Goal: Complete application form

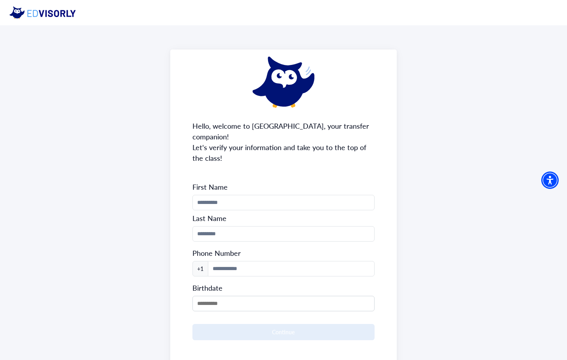
click at [60, 17] on img at bounding box center [46, 12] width 73 height 13
click at [30, 11] on img at bounding box center [46, 12] width 73 height 13
click at [20, 11] on img at bounding box center [46, 12] width 73 height 13
click at [239, 182] on span "First Name" at bounding box center [283, 187] width 183 height 10
click at [234, 195] on input "Phone Number" at bounding box center [283, 202] width 183 height 15
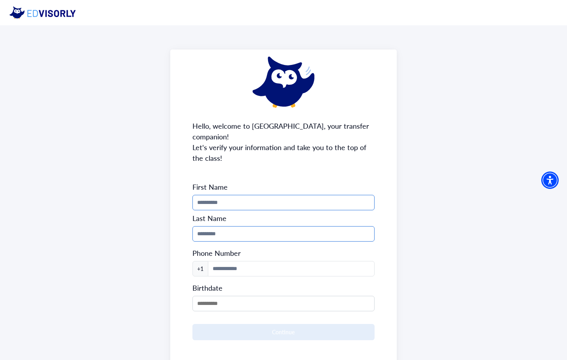
type input "*****"
type input "********"
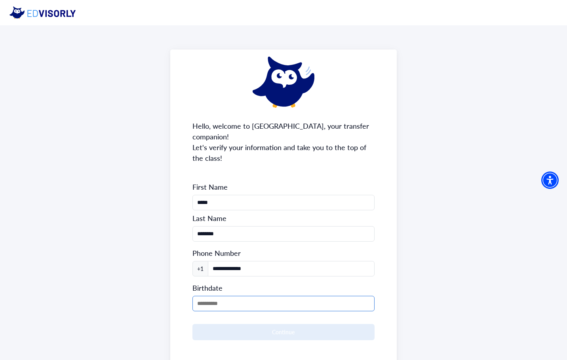
click at [252, 296] on input "MM/DD/YYYY" at bounding box center [283, 303] width 183 height 15
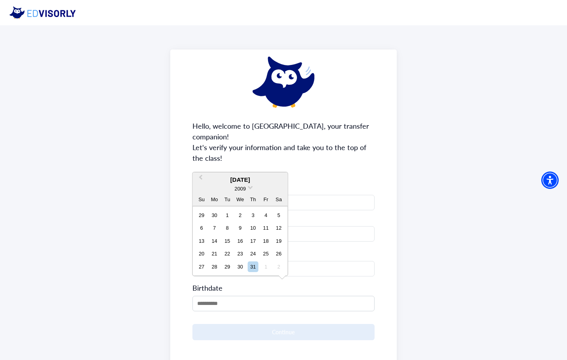
click at [337, 280] on div "Birthdate Previous Month [DATE] [DEMOGRAPHIC_DATA] Su Mo Tu We Th Fr Sa 29 30 1…" at bounding box center [283, 296] width 183 height 32
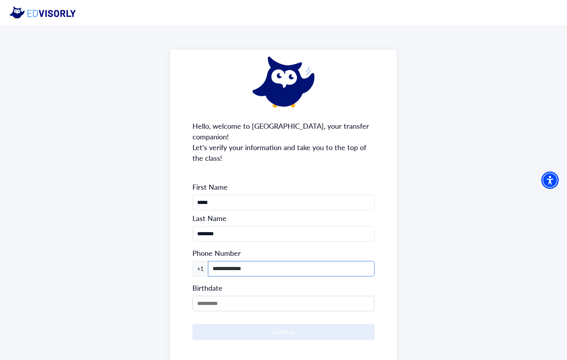
click at [310, 264] on input "**********" at bounding box center [291, 268] width 167 height 15
click at [309, 263] on input "**********" at bounding box center [292, 268] width 168 height 15
type input "**********"
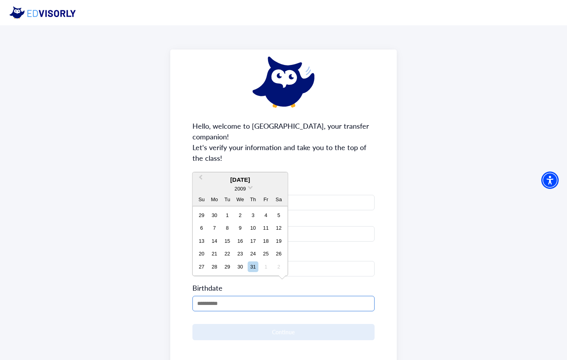
click at [327, 296] on input "MM/DD/YYYY" at bounding box center [283, 303] width 183 height 15
click at [252, 228] on div "10" at bounding box center [252, 228] width 11 height 11
type input "**********"
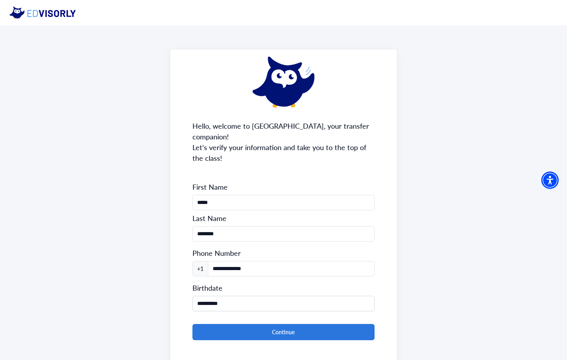
click at [267, 335] on div "**********" at bounding box center [283, 212] width 227 height 326
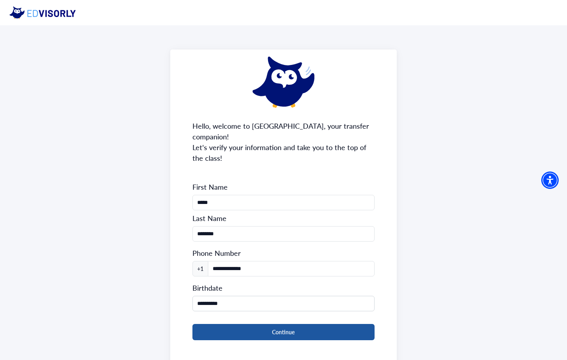
click at [267, 324] on button "Continue" at bounding box center [283, 332] width 183 height 16
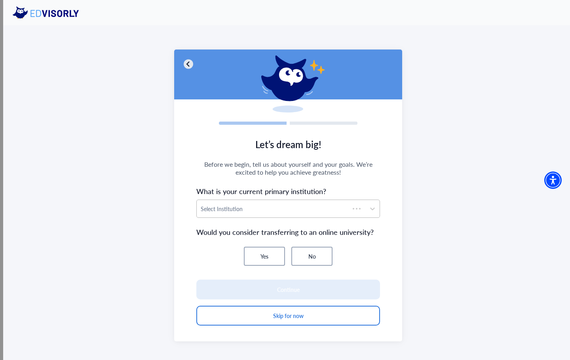
click at [282, 216] on div "Select Institution" at bounding box center [273, 208] width 153 height 17
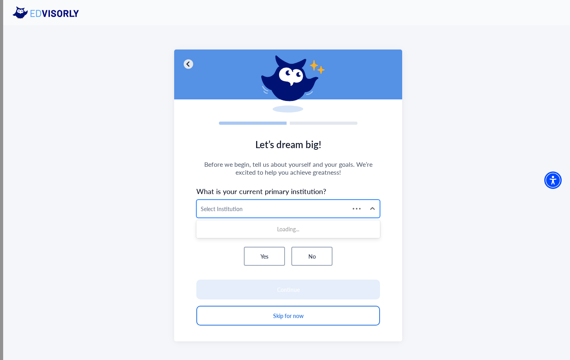
click at [261, 209] on div at bounding box center [273, 209] width 145 height 10
click at [252, 213] on div "Select Institution" at bounding box center [281, 208] width 169 height 17
click at [270, 250] on button "Yes" at bounding box center [264, 256] width 41 height 19
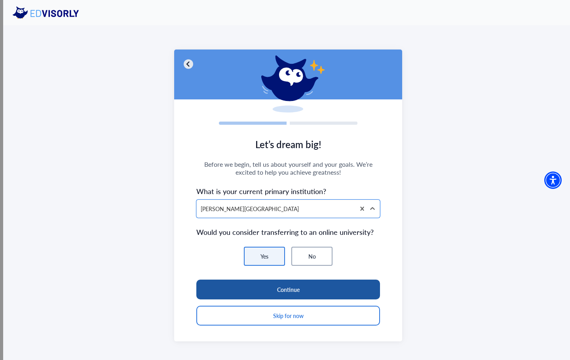
click at [277, 289] on button "Continue" at bounding box center [288, 290] width 184 height 20
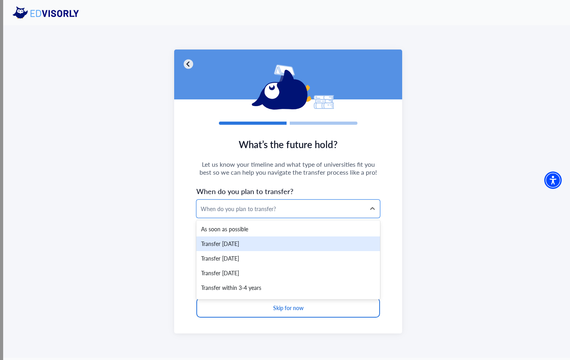
click at [262, 245] on div "Transfer within 6 months" at bounding box center [288, 243] width 184 height 15
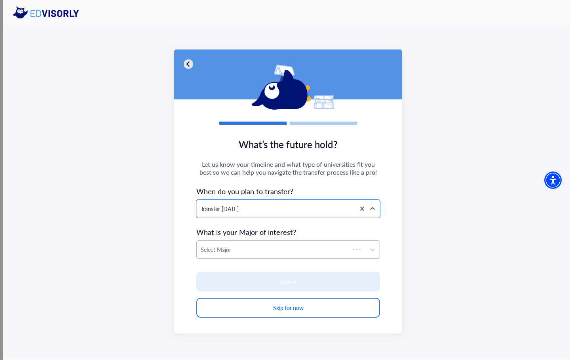
click at [278, 249] on div at bounding box center [273, 250] width 145 height 10
click at [266, 274] on div "Loading..." at bounding box center [288, 270] width 184 height 15
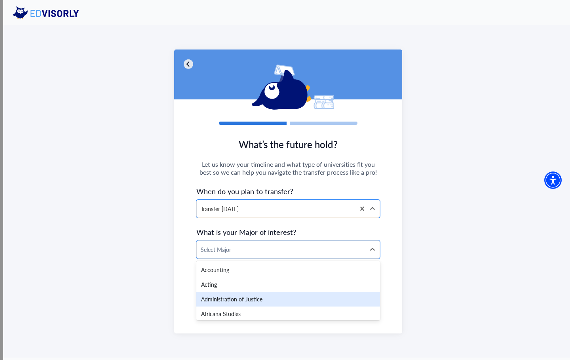
click at [297, 295] on div "Administration of Justice" at bounding box center [288, 299] width 184 height 15
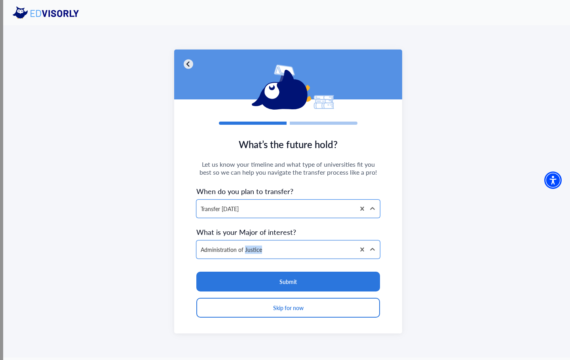
click at [298, 295] on section "Submit Skip for now" at bounding box center [288, 288] width 184 height 60
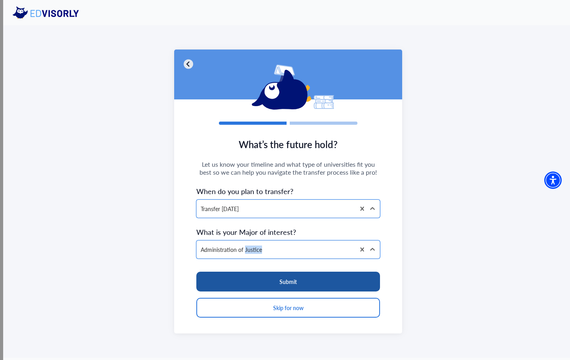
click at [300, 289] on button "Submit" at bounding box center [288, 282] width 184 height 20
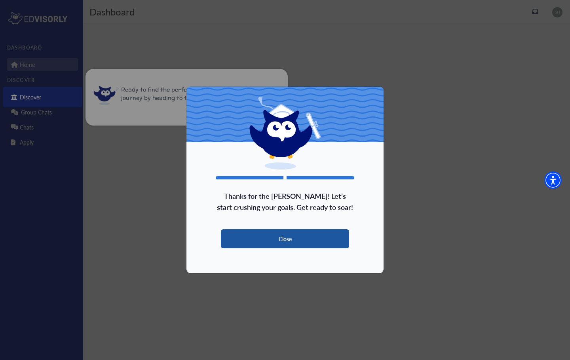
click at [307, 242] on button "Close" at bounding box center [285, 238] width 128 height 19
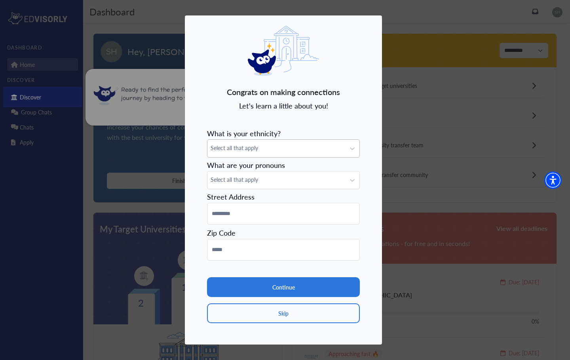
click at [263, 157] on div "Select all that apply" at bounding box center [283, 148] width 153 height 18
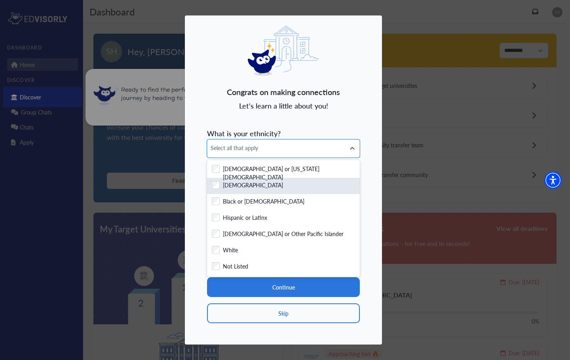
click at [260, 177] on div "American Indian or Alaska Native Asian Black or African American Hispanic or La…" at bounding box center [283, 218] width 153 height 117
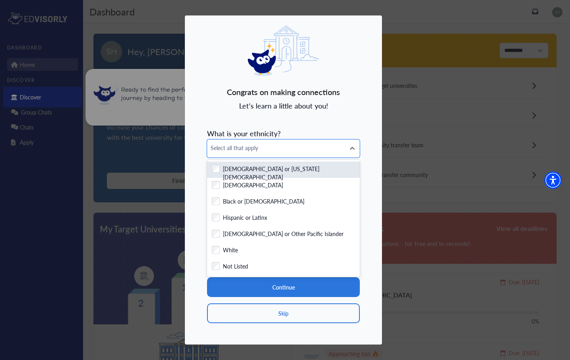
click at [252, 166] on label "American Indian or Alaska Native" at bounding box center [289, 170] width 132 height 10
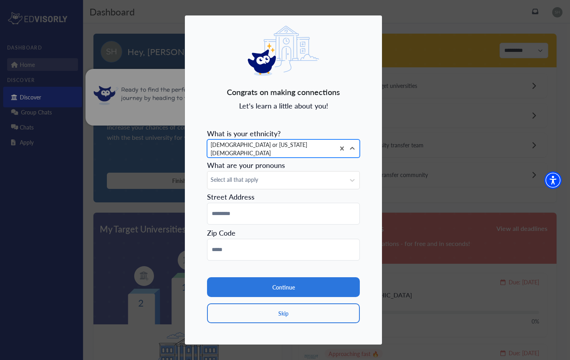
click at [257, 154] on div "American Indian or Alaska Native" at bounding box center [272, 148] width 128 height 17
click at [252, 178] on span "Select all that apply" at bounding box center [276, 179] width 131 height 8
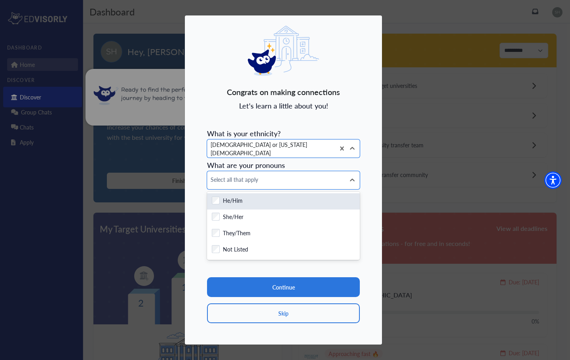
click at [239, 206] on label "He/Him" at bounding box center [233, 201] width 20 height 10
click at [261, 170] on form "What is your ethnicity? option American Indian or Alaska Native, selected. Amer…" at bounding box center [283, 224] width 153 height 198
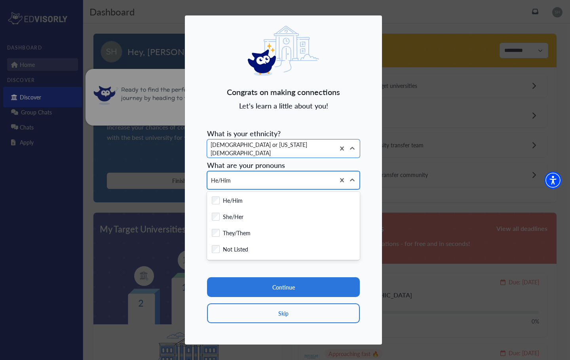
click at [261, 179] on div "He/Him" at bounding box center [272, 179] width 128 height 17
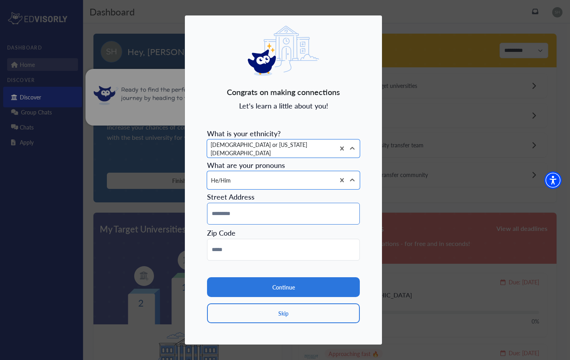
click at [253, 206] on input at bounding box center [283, 214] width 153 height 22
type input "*****"
click at [248, 244] on input at bounding box center [283, 250] width 153 height 22
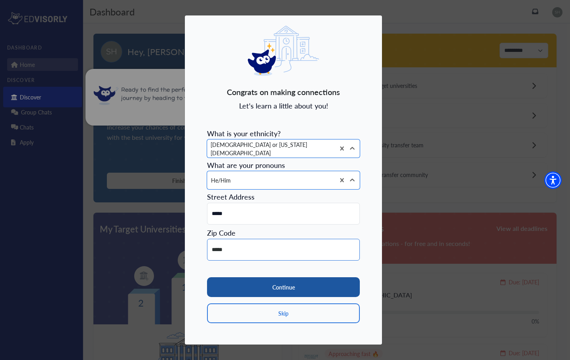
type input "*****"
click at [255, 292] on button "Continue" at bounding box center [283, 287] width 153 height 20
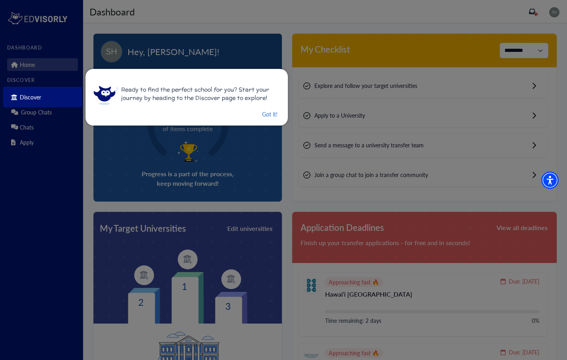
click at [276, 118] on div "Ready to find the perfect school for you? Start your journey by heading to the …" at bounding box center [187, 97] width 202 height 57
click at [262, 115] on button "Got it!" at bounding box center [269, 114] width 17 height 10
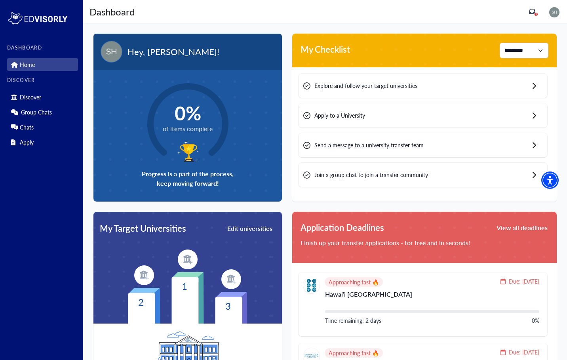
click at [555, 14] on img at bounding box center [554, 12] width 10 height 10
click at [554, 42] on icon at bounding box center [552, 42] width 5 height 5
click at [558, 16] on img at bounding box center [554, 12] width 10 height 10
click at [543, 41] on link "Logout" at bounding box center [542, 43] width 38 height 15
